Goal: Task Accomplishment & Management: Manage account settings

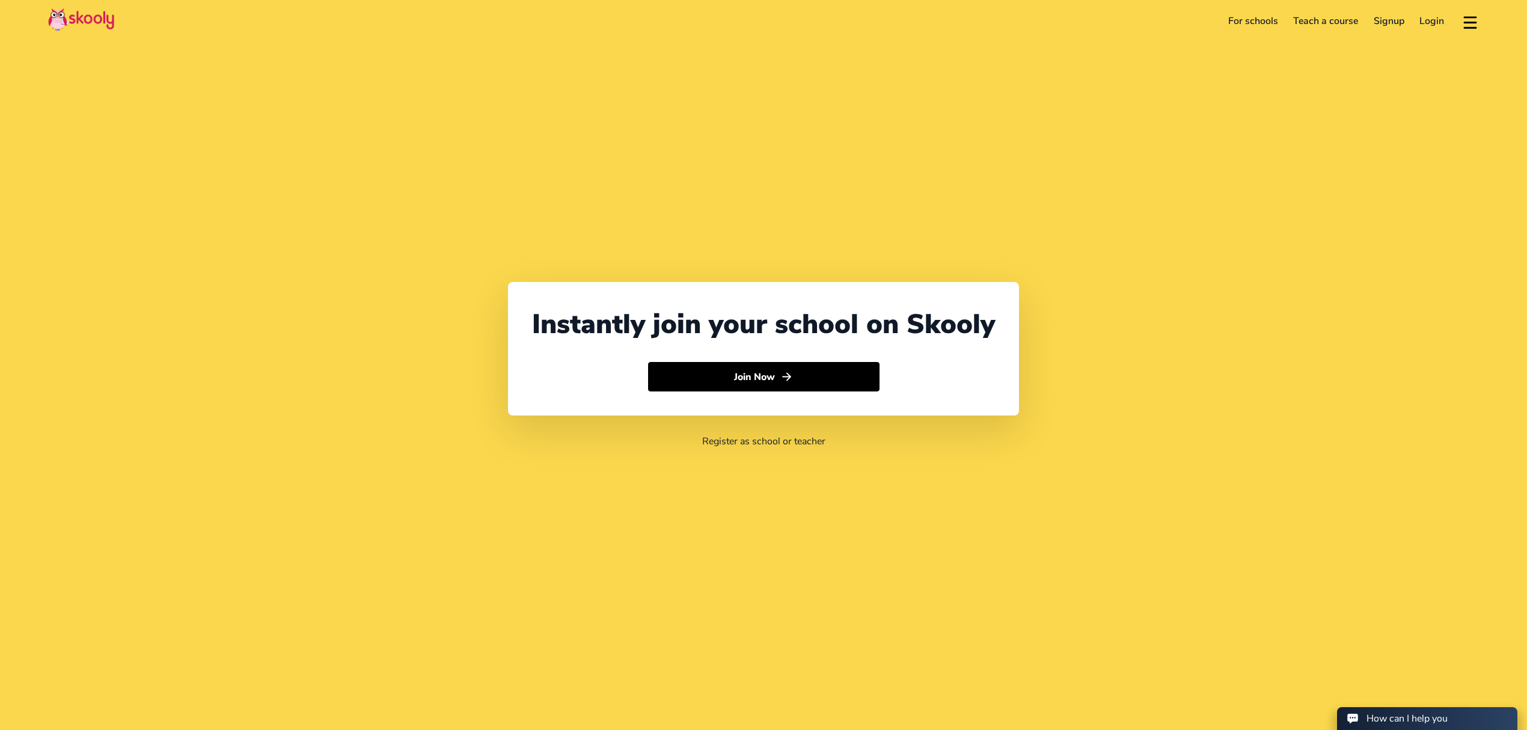
select select "971"
select select "[GEOGRAPHIC_DATA]"
select select "[GEOGRAPHIC_DATA]/[GEOGRAPHIC_DATA]"
click at [1428, 20] on link "Login" at bounding box center [1432, 20] width 40 height 19
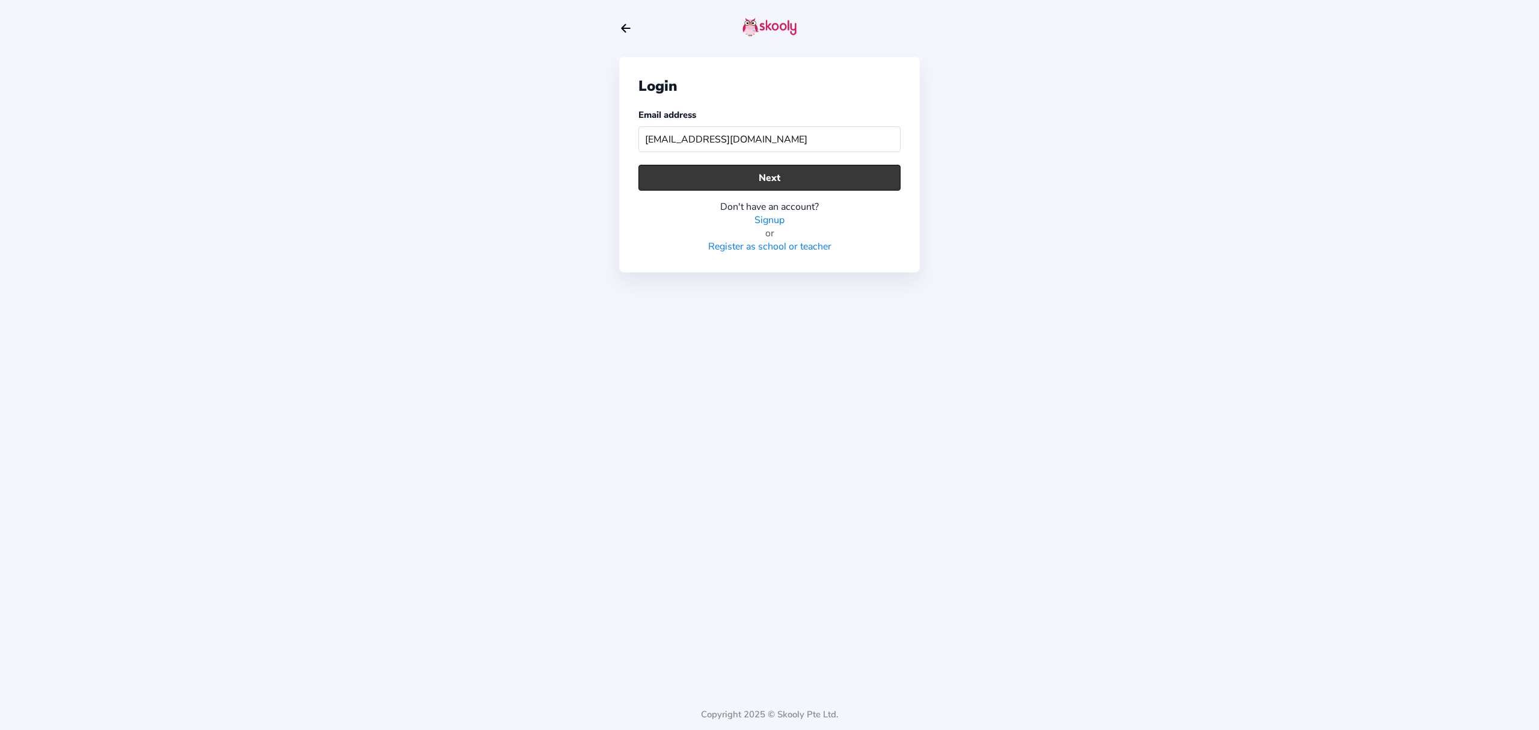
type input "[EMAIL_ADDRESS][DOMAIN_NAME]"
click at [808, 183] on button "Next" at bounding box center [769, 178] width 262 height 26
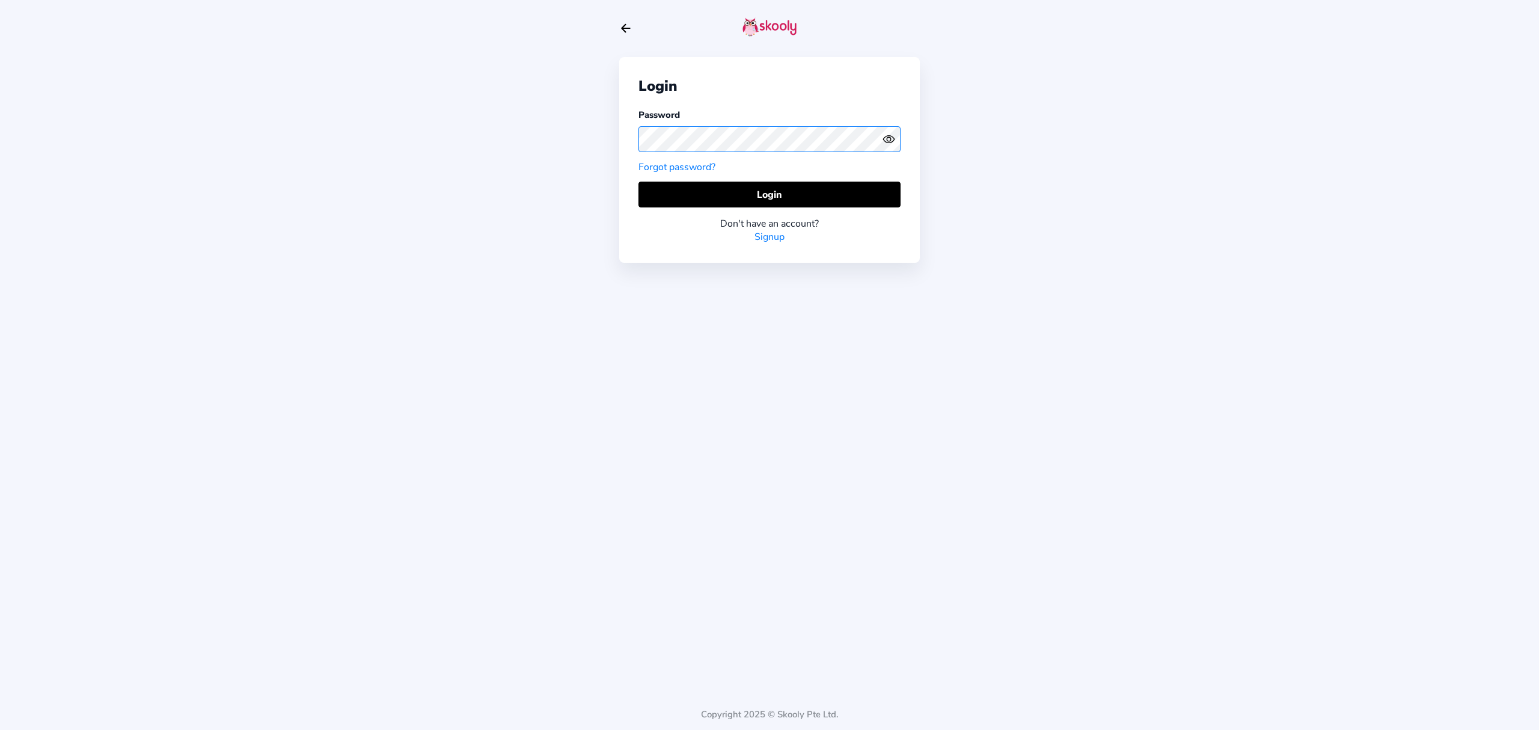
click at [606, 128] on div "Login Password Forgot password? Login Don't have an account? Signup Copyright 2…" at bounding box center [769, 365] width 1539 height 730
click at [891, 142] on icon "Eye" at bounding box center [888, 139] width 13 height 13
click at [671, 189] on button "Login" at bounding box center [769, 195] width 262 height 26
